Goal: Communication & Community: Answer question/provide support

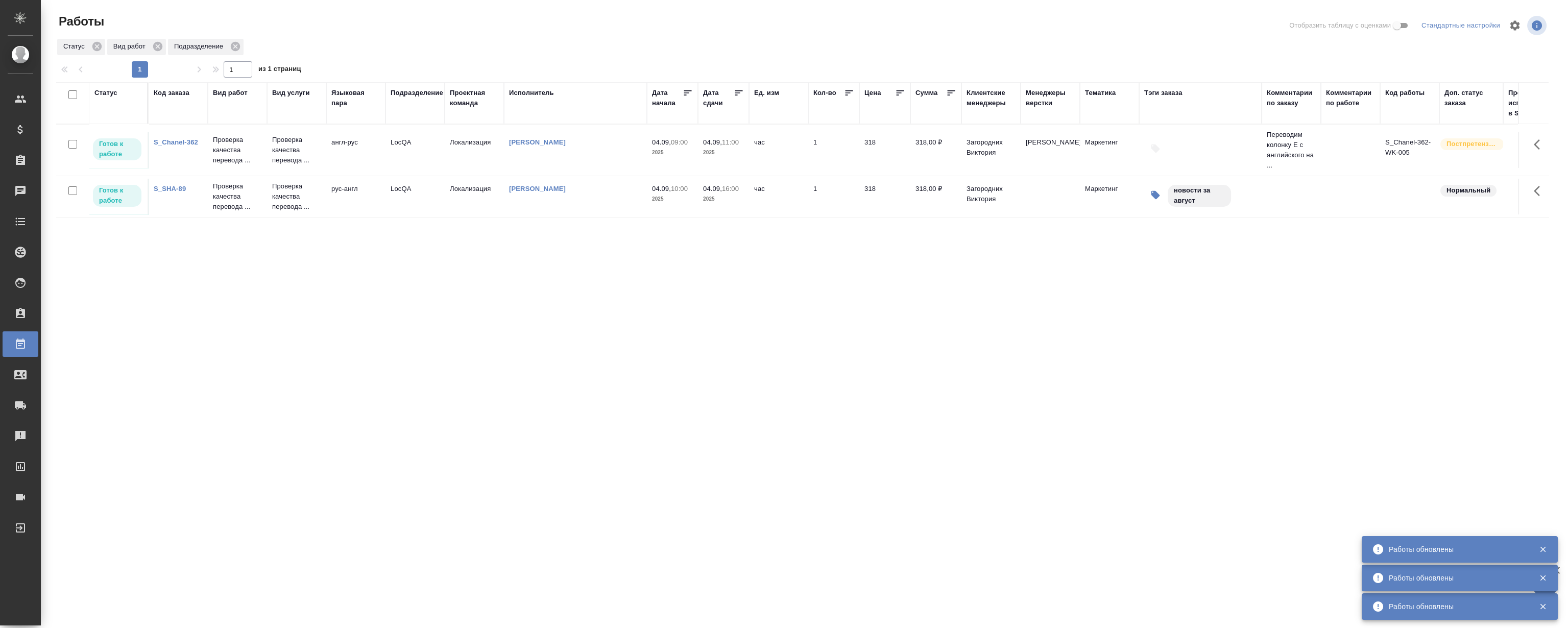
drag, startPoint x: 692, startPoint y: 341, endPoint x: 437, endPoint y: 127, distance: 332.9
click at [692, 340] on div "Статус Код заказа Вид работ Вид услуги Языковая пара Подразделение Проектная ко…" at bounding box center [802, 266] width 1492 height 367
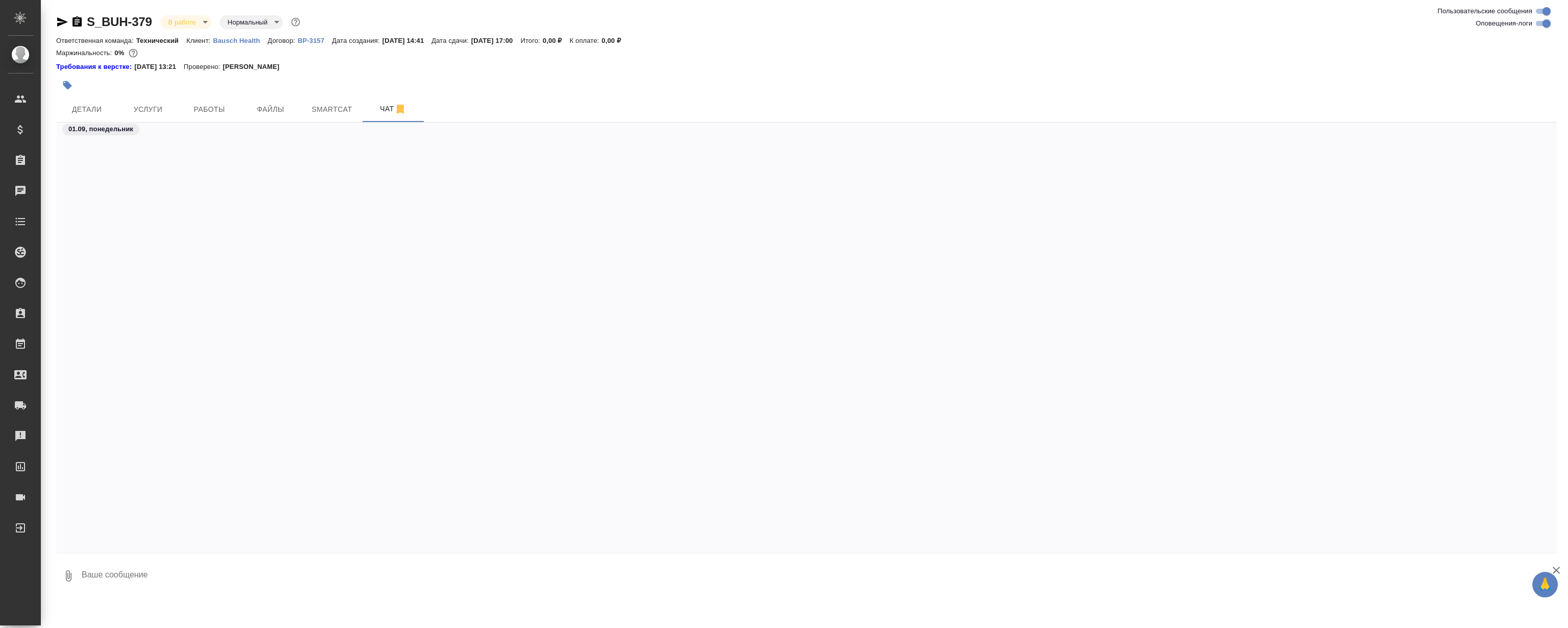
scroll to position [2338, 0]
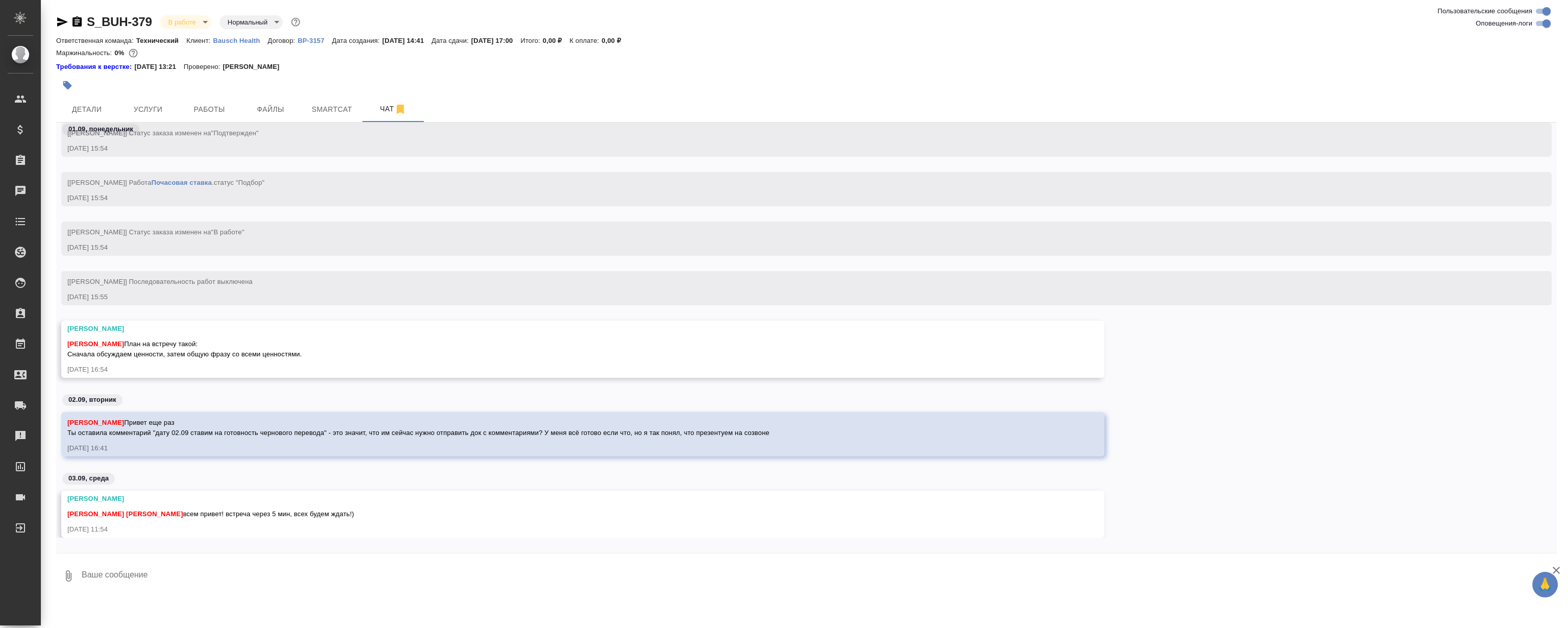
click at [302, 566] on textarea at bounding box center [819, 576] width 1476 height 34
drag, startPoint x: 312, startPoint y: 561, endPoint x: 316, endPoint y: 577, distance: 16.5
click at [316, 577] on textarea at bounding box center [819, 576] width 1476 height 34
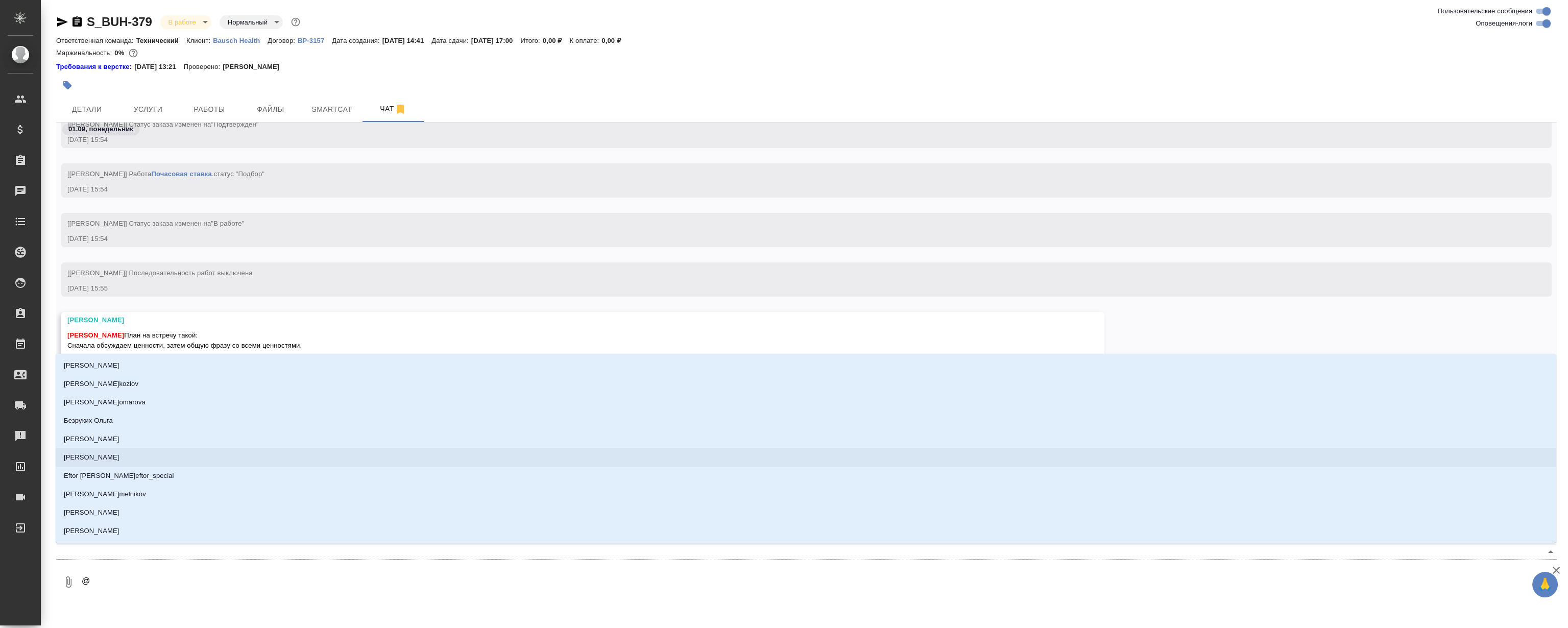
type textarea "@Н"
type input "[PERSON_NAME]"
type textarea "@Ни"
type input "Ни"
type textarea "@Ник"
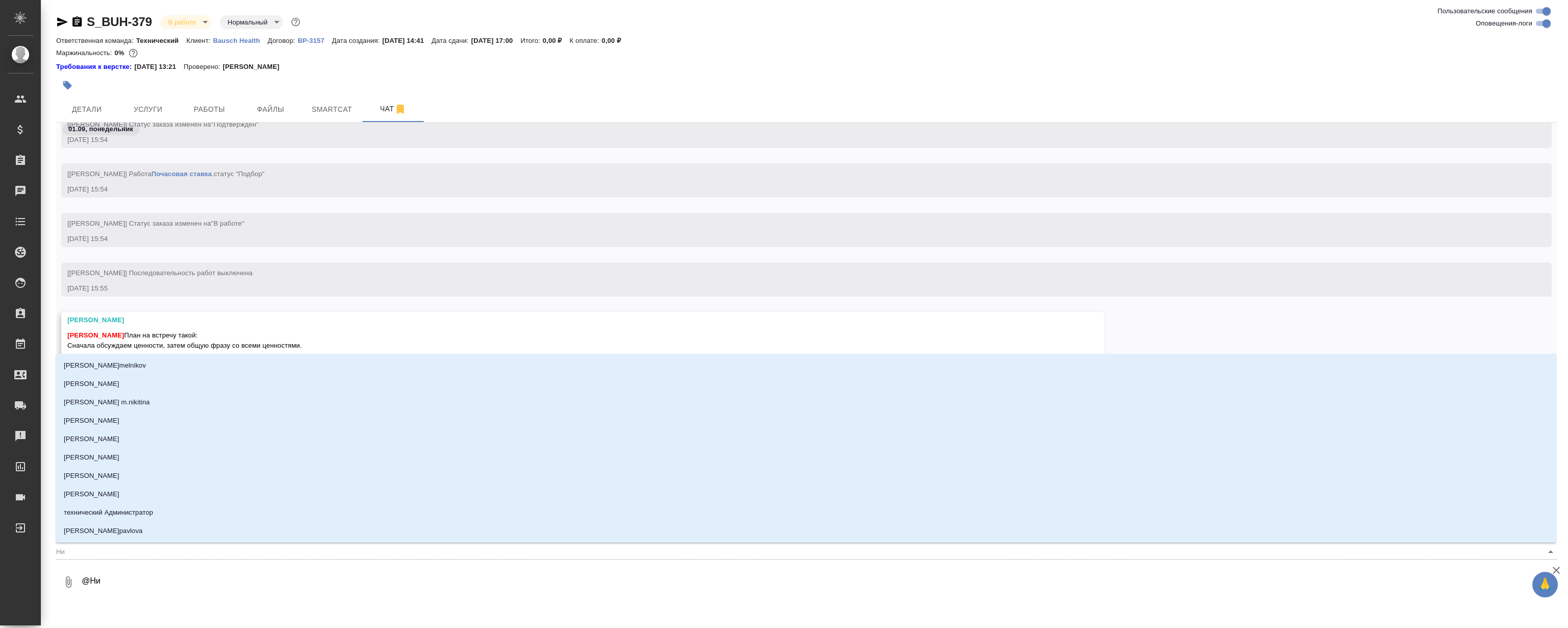
type input "Ник"
type textarea "@Ники"
type input "Ники"
type textarea "@Никиф"
type input "Никиф"
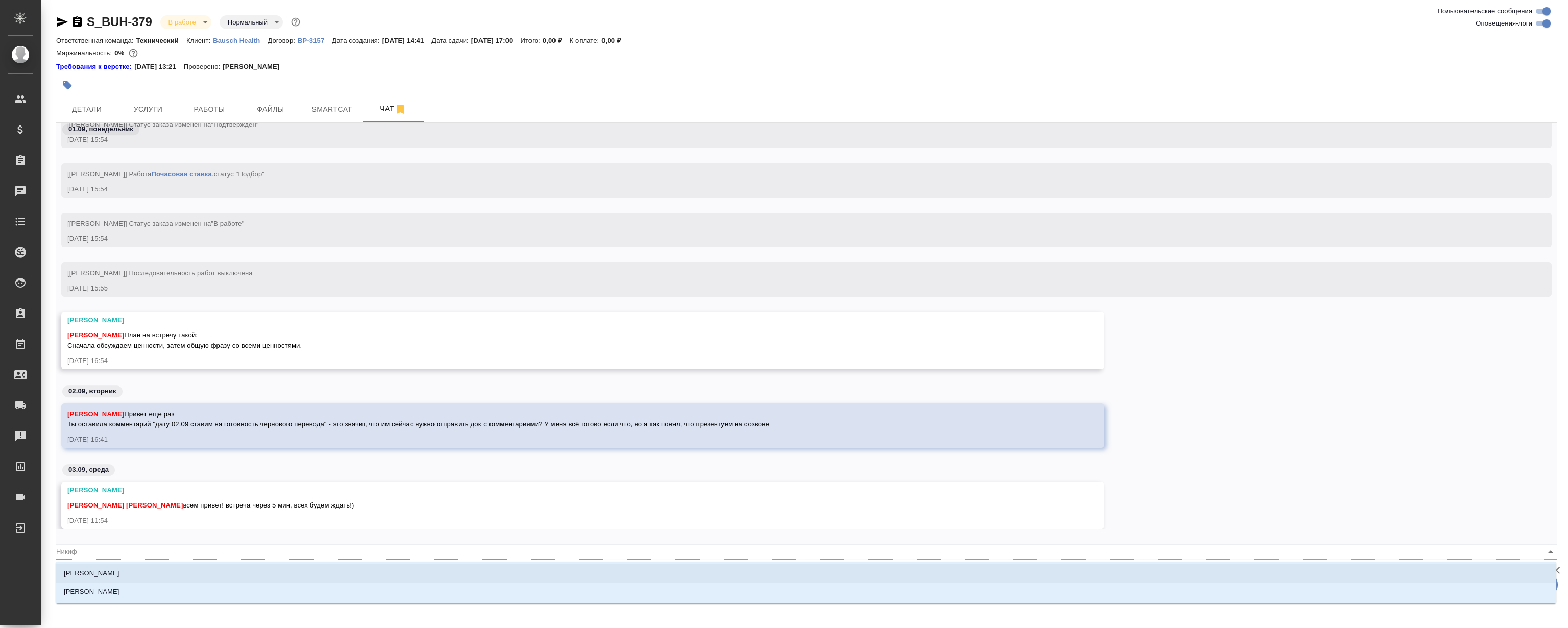
click at [143, 571] on li "[PERSON_NAME]" at bounding box center [806, 574] width 1500 height 19
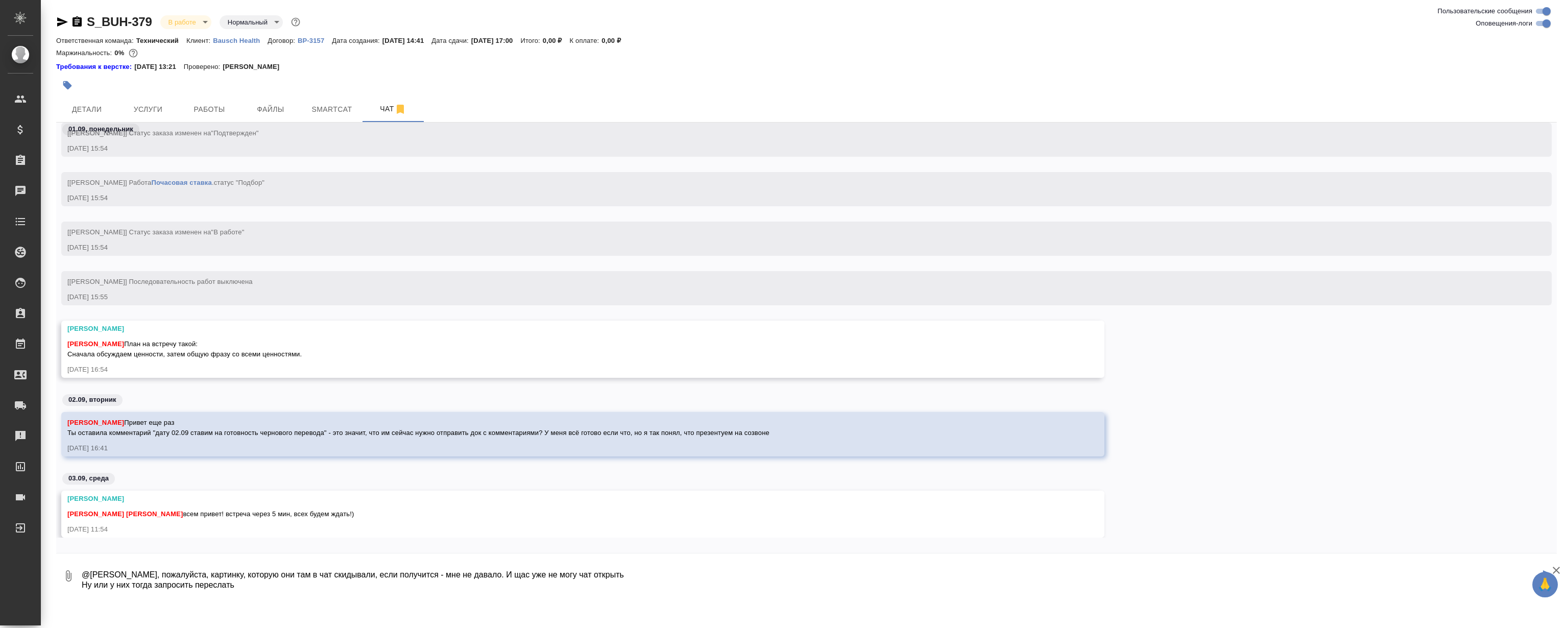
type textarea "@[PERSON_NAME], пожалуйста, картинку, которую они там в чат скидывали, если пол…"
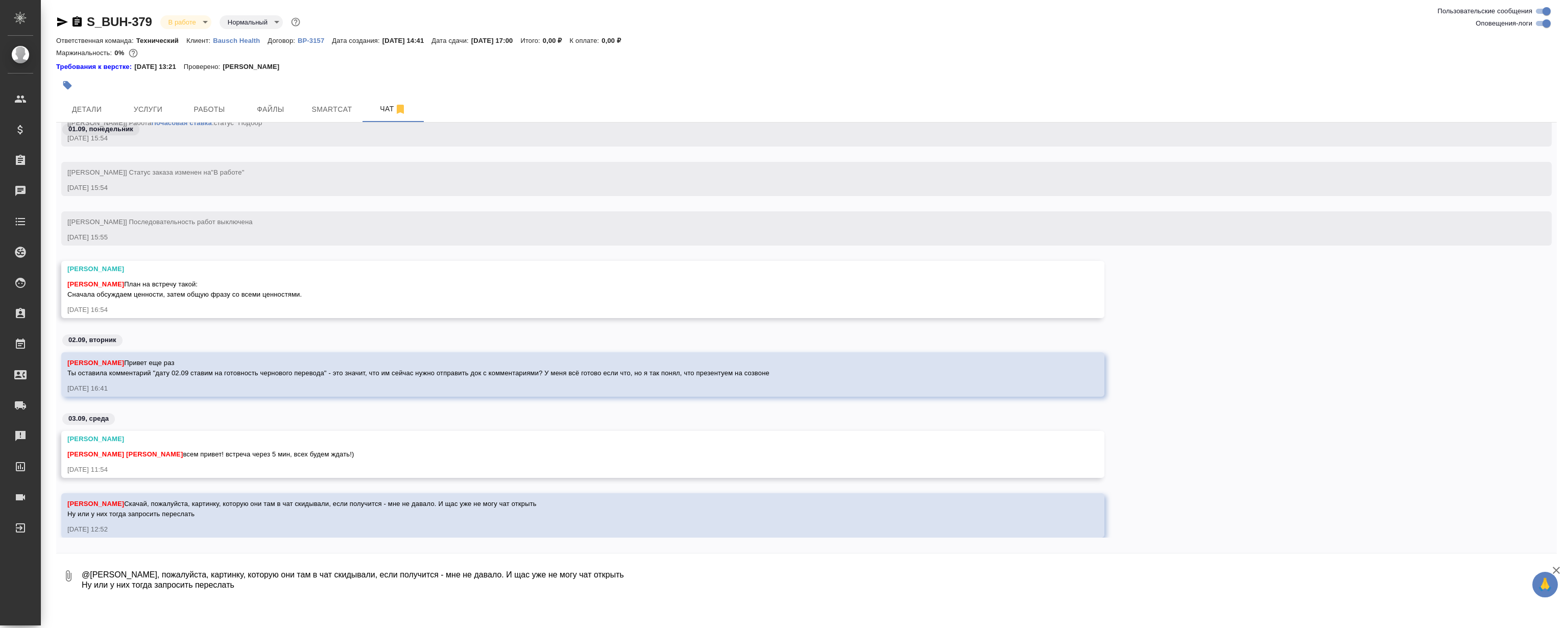
scroll to position [2383, 0]
click at [585, 297] on div "[PERSON_NAME] на встречу такой: Сначала обсуждаем ценности, затем общую фразу с…" at bounding box center [568, 288] width 1001 height 23
click at [582, 291] on div "[PERSON_NAME] на встречу такой: Сначала обсуждаем ценности, затем общую фразу с…" at bounding box center [568, 288] width 1001 height 23
click at [729, 277] on div "[PERSON_NAME] на встречу такой: Сначала обсуждаем ценности, затем общую фразу с…" at bounding box center [568, 288] width 1001 height 23
click at [538, 265] on div "[PERSON_NAME] [PERSON_NAME] на встречу такой: Сначала обсуждаем ценности, затем…" at bounding box center [568, 282] width 1001 height 36
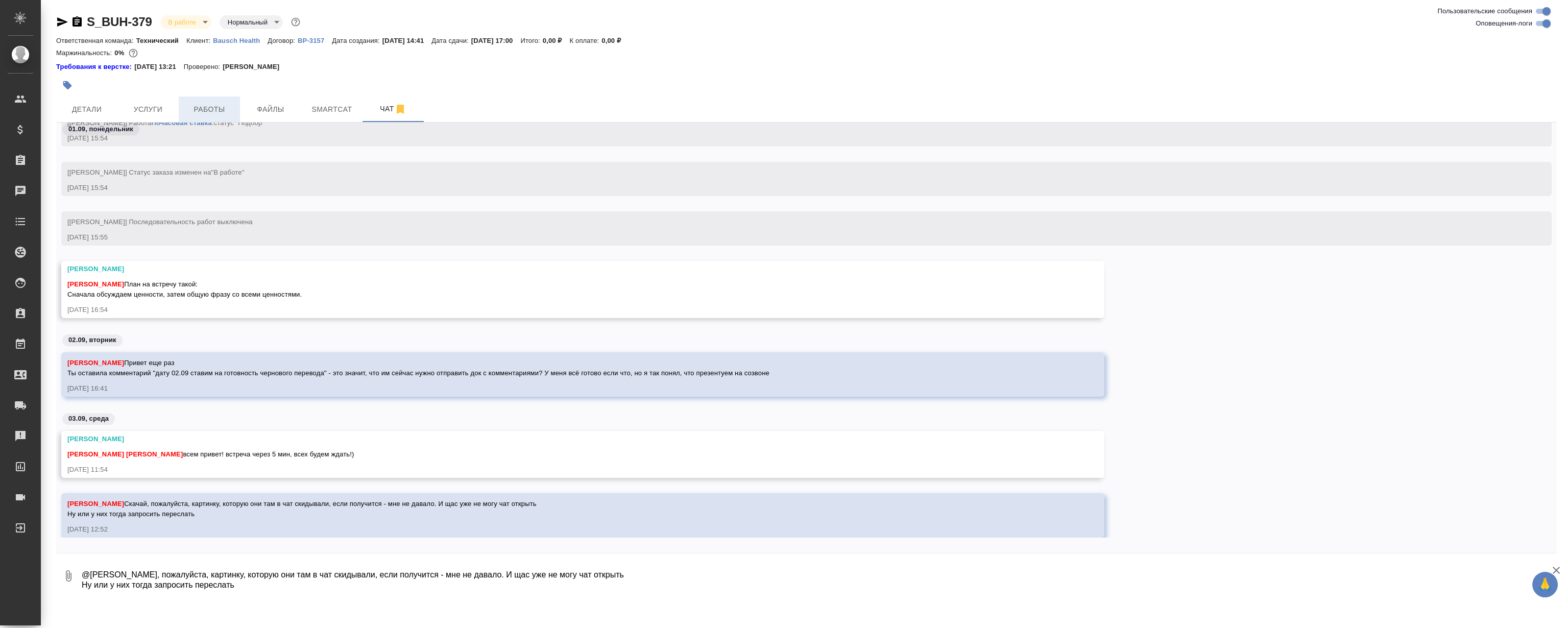
click at [206, 115] on span "Работы" at bounding box center [210, 109] width 49 height 13
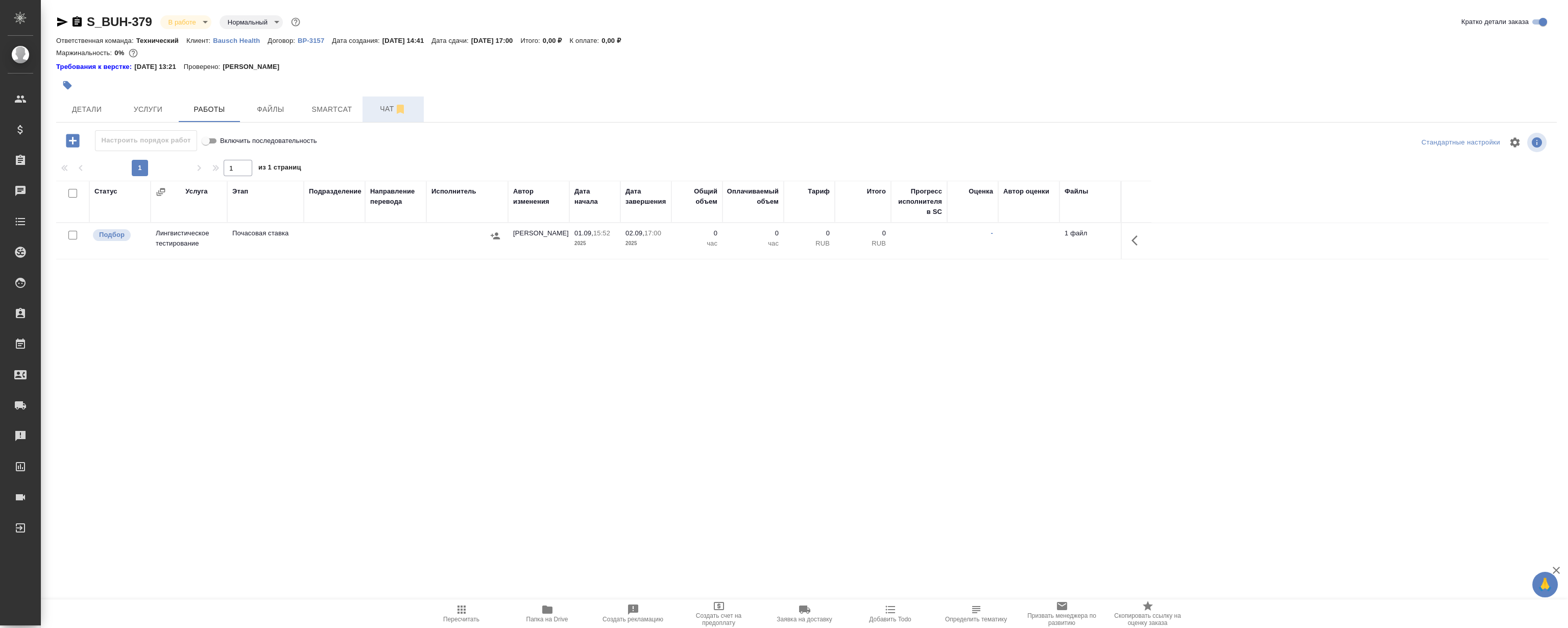
click at [384, 111] on span "Чат" at bounding box center [393, 109] width 49 height 13
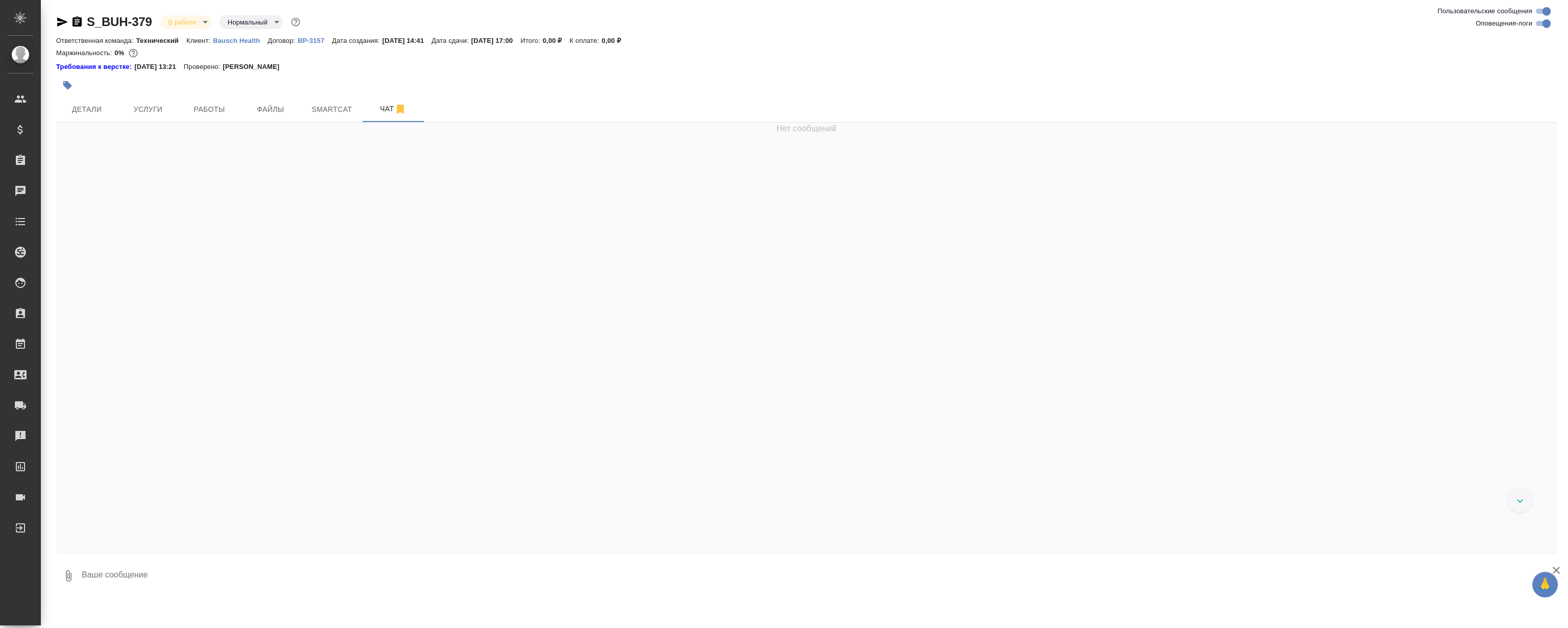
scroll to position [2627, 0]
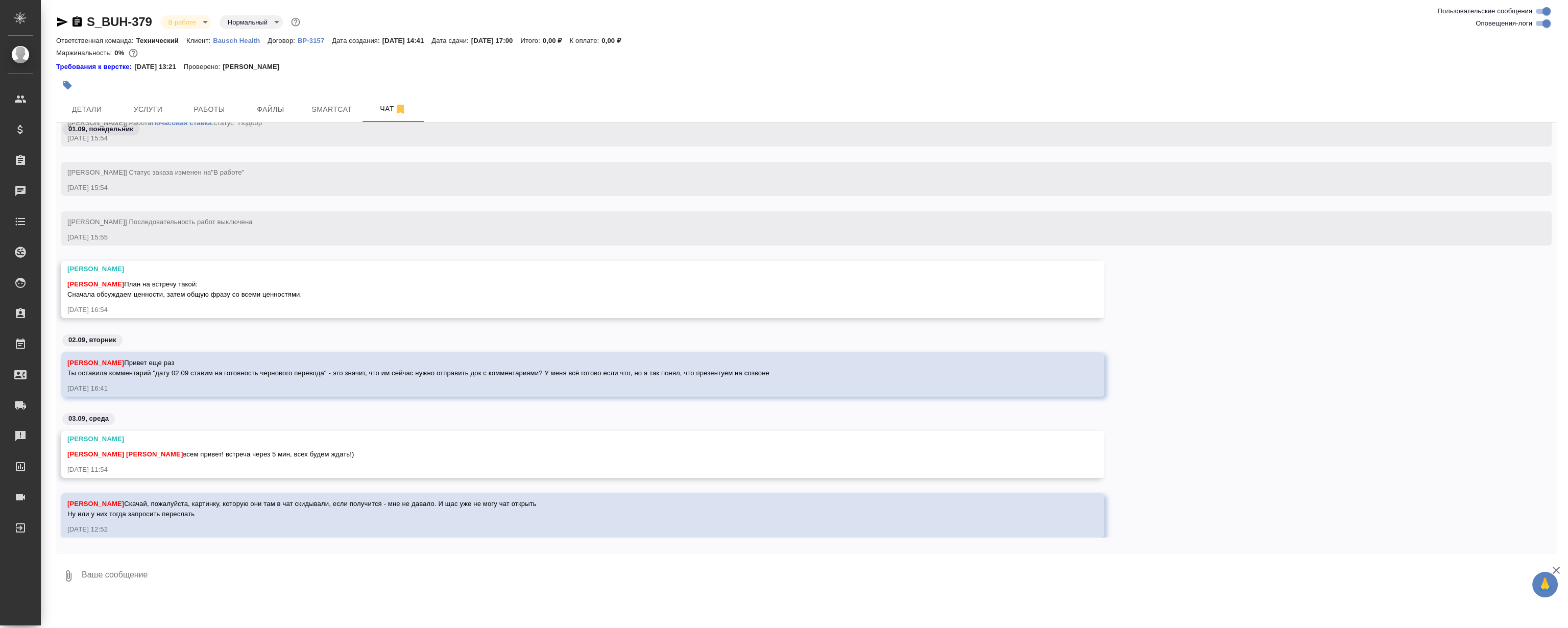
click at [616, 277] on div "[PERSON_NAME] на встречу такой: Сначала обсуждаем ценности, затем общую фразу с…" at bounding box center [568, 288] width 1001 height 23
click at [611, 277] on div "[PERSON_NAME] на встречу такой: Сначала обсуждаем ценности, затем общую фразу с…" at bounding box center [568, 288] width 1001 height 23
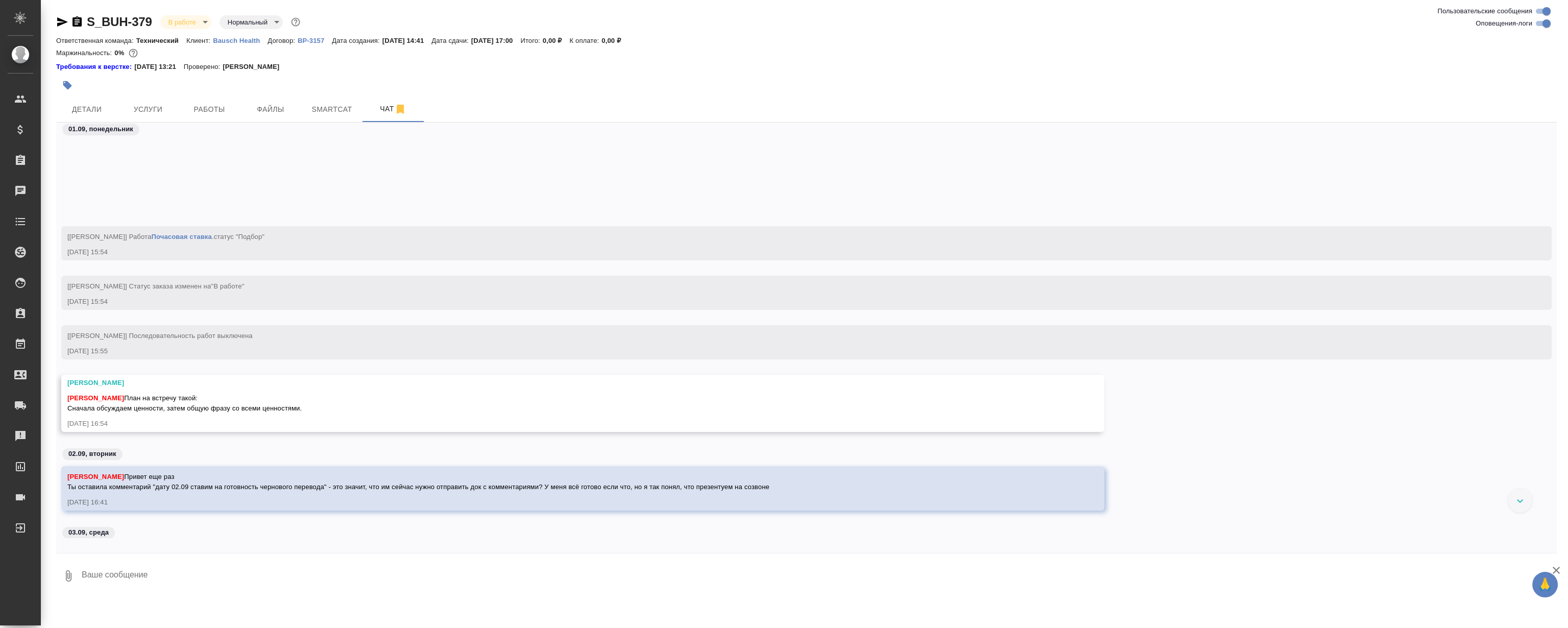
scroll to position [2383, 0]
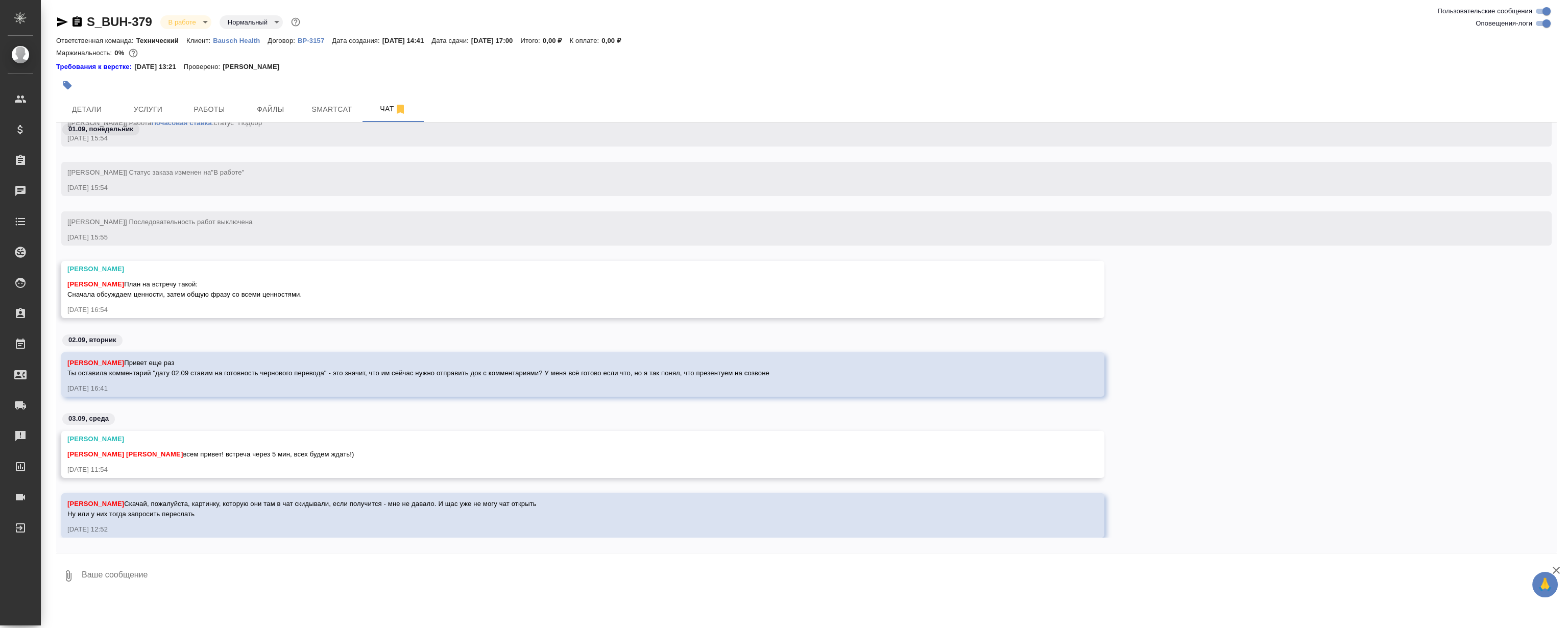
click at [568, 264] on div "[PERSON_NAME]" at bounding box center [568, 269] width 1001 height 10
click at [674, 278] on div "[PERSON_NAME] на встречу такой: Сначала обсуждаем ценности, затем общую фразу с…" at bounding box center [568, 288] width 1001 height 23
click at [682, 278] on div "[PERSON_NAME] на встречу такой: Сначала обсуждаем ценности, затем общую фразу с…" at bounding box center [568, 288] width 1001 height 23
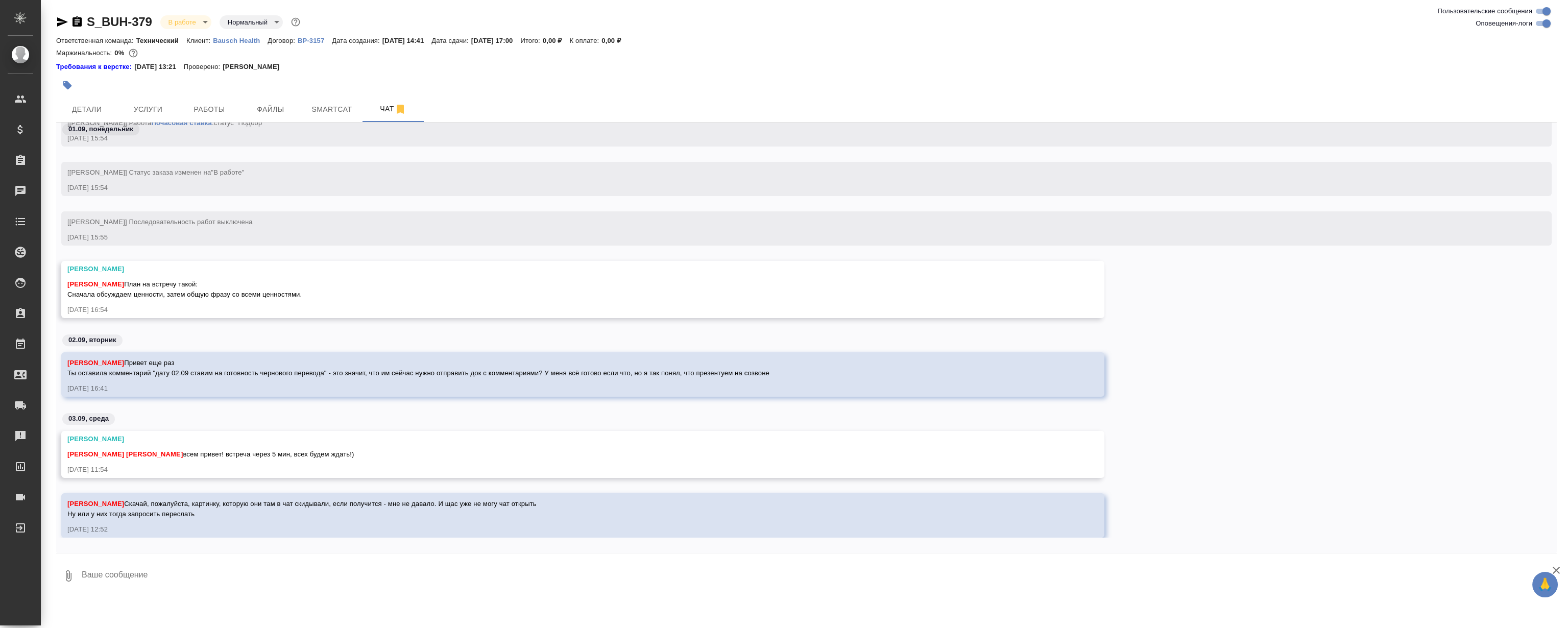
click at [630, 296] on div "[PERSON_NAME] на встречу такой: Сначала обсуждаем ценности, затем общую фразу с…" at bounding box center [568, 288] width 1001 height 23
drag, startPoint x: 651, startPoint y: 310, endPoint x: 627, endPoint y: 479, distance: 170.7
click at [705, 300] on div "[PERSON_NAME] [PERSON_NAME] на встречу такой: Сначала обсуждаем ценности, затем…" at bounding box center [568, 289] width 1001 height 51
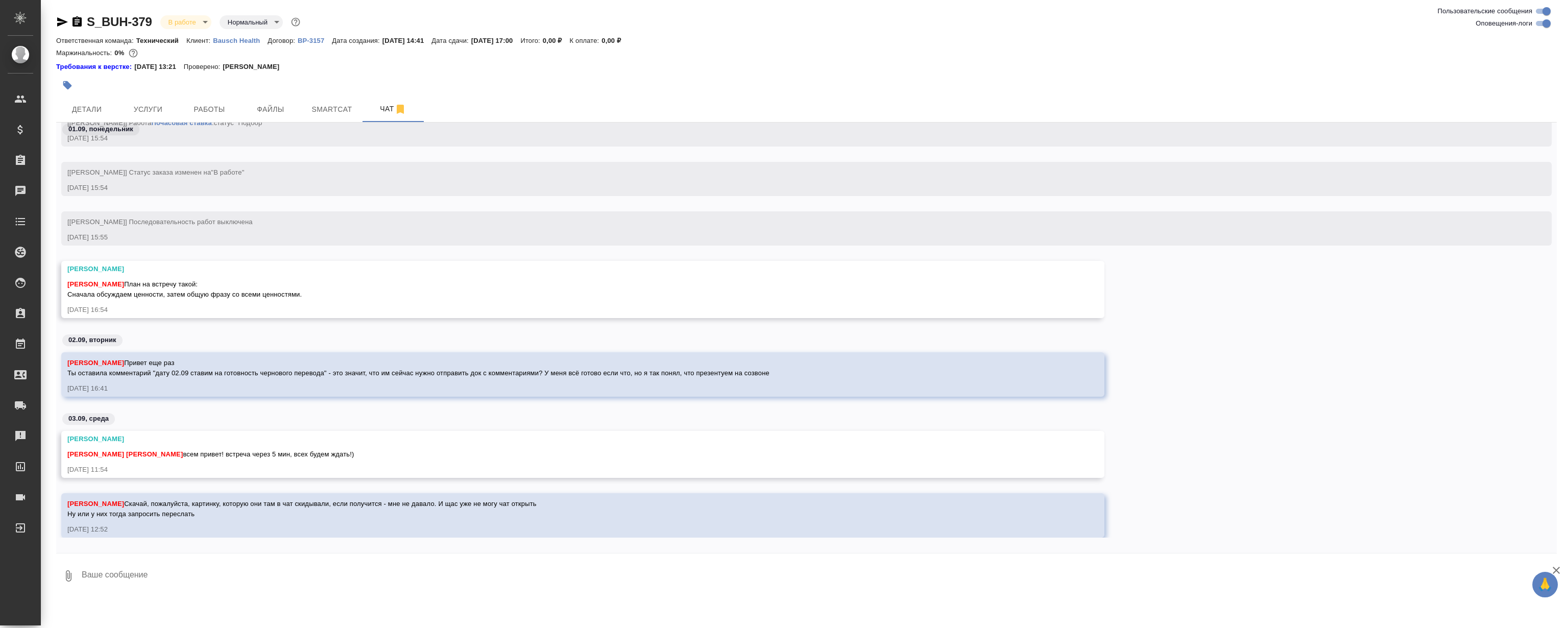
click at [462, 277] on div "[PERSON_NAME] на встречу такой: Сначала обсуждаем ценности, затем общую фразу с…" at bounding box center [568, 288] width 1001 height 23
click at [459, 298] on div "[PERSON_NAME] на встречу такой: Сначала обсуждаем ценности, затем общую фразу с…" at bounding box center [568, 288] width 1001 height 23
click at [453, 292] on div "[PERSON_NAME] на встречу такой: Сначала обсуждаем ценности, затем общую фразу с…" at bounding box center [568, 288] width 1001 height 23
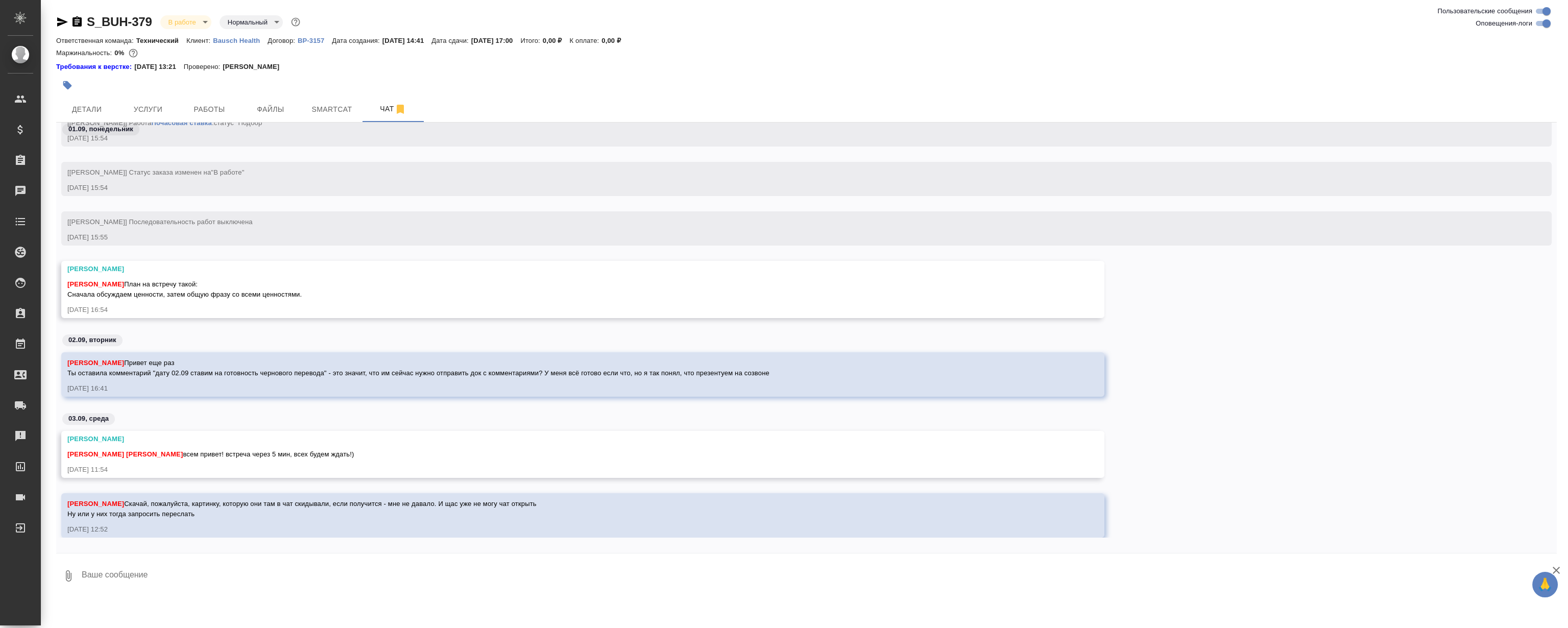
click at [453, 292] on div "[PERSON_NAME] на встречу такой: Сначала обсуждаем ценности, затем общую фразу с…" at bounding box center [568, 288] width 1001 height 23
click at [460, 279] on div "[PERSON_NAME] на встречу такой: Сначала обсуждаем ценности, затем общую фразу с…" at bounding box center [568, 288] width 1001 height 23
click at [572, 264] on div "[PERSON_NAME]" at bounding box center [568, 269] width 1001 height 10
